Goal: Find contact information

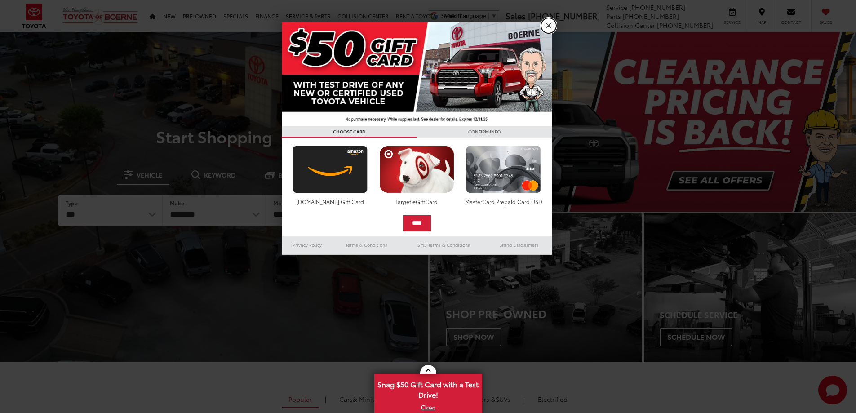
click at [548, 26] on link "X" at bounding box center [548, 25] width 15 height 15
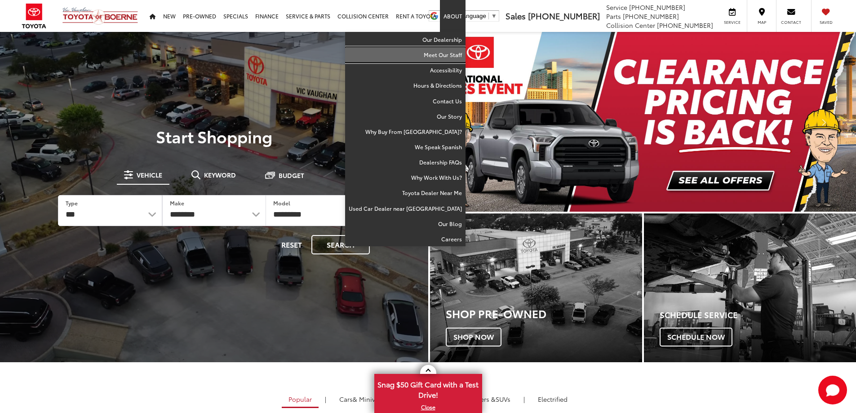
click at [442, 53] on link "Meet Our Staff" at bounding box center [405, 54] width 120 height 15
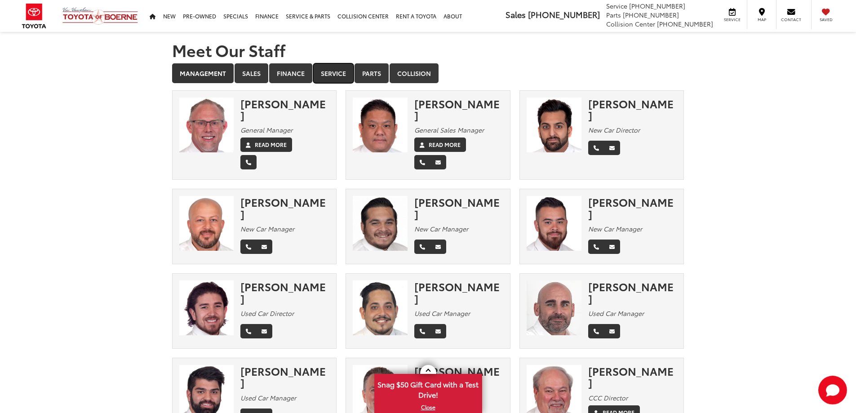
click at [334, 75] on link "Service" at bounding box center [333, 73] width 40 height 20
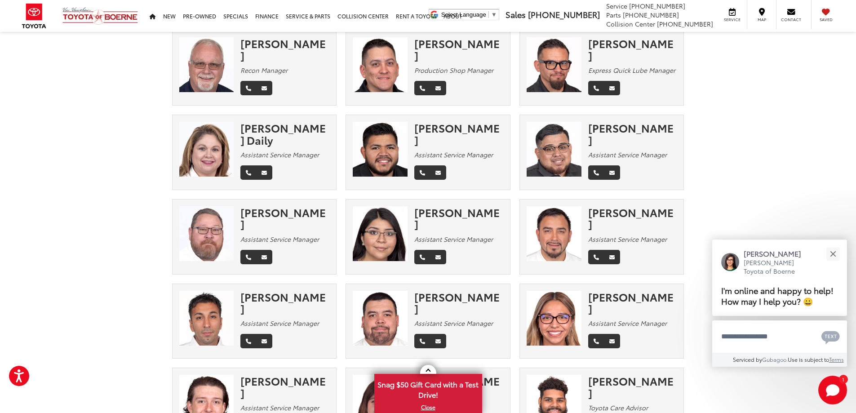
scroll to position [180, 0]
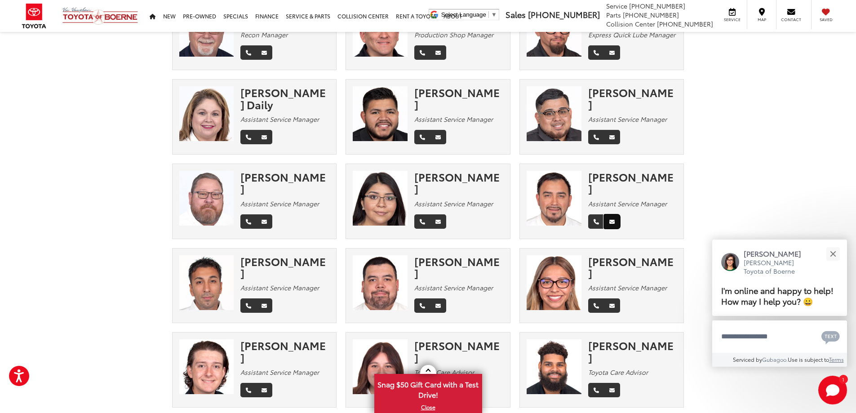
click at [611, 219] on icon "Email" at bounding box center [611, 221] width 5 height 5
click at [597, 219] on icon "Phone" at bounding box center [595, 221] width 5 height 5
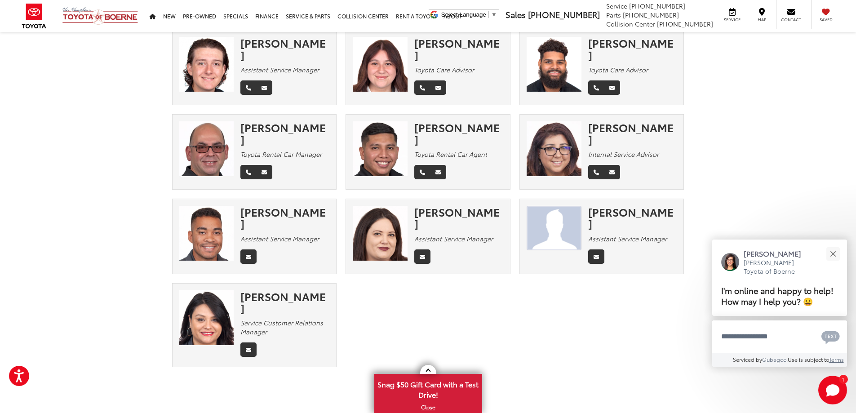
scroll to position [492, 0]
